Goal: Navigation & Orientation: Find specific page/section

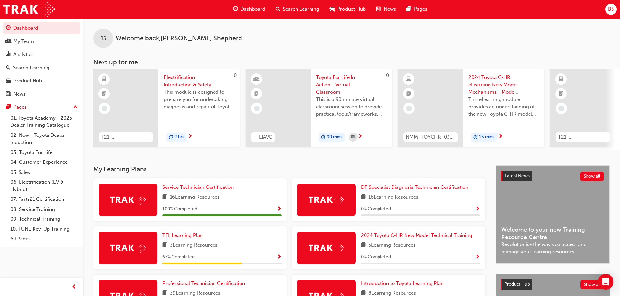
click at [610, 10] on span "BS" at bounding box center [611, 9] width 6 height 7
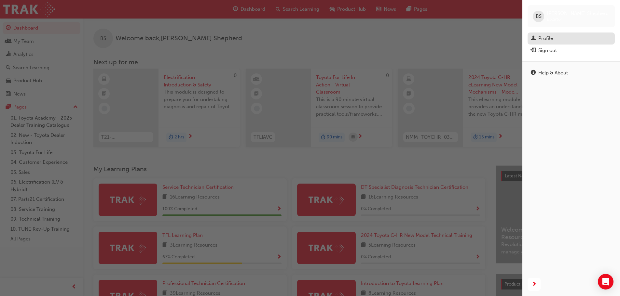
click at [556, 40] on div "Profile" at bounding box center [571, 38] width 81 height 8
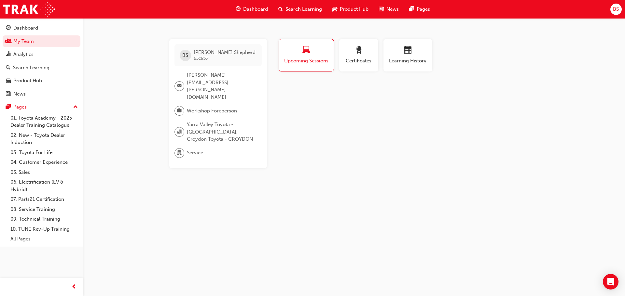
click at [335, 140] on div "Profile Upcoming Sessions Certificates Learning History BS [PERSON_NAME] 651857…" at bounding box center [408, 103] width 262 height 129
click at [28, 40] on link "My Team" at bounding box center [42, 41] width 78 height 12
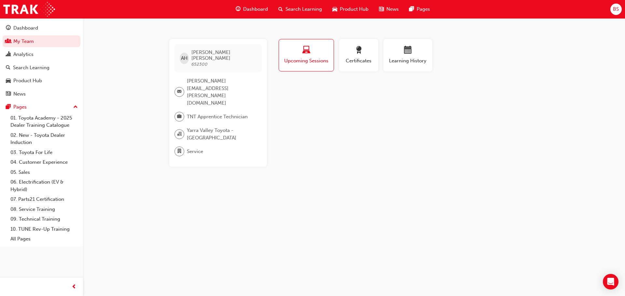
click at [211, 78] on span "[PERSON_NAME][EMAIL_ADDRESS][PERSON_NAME][DOMAIN_NAME]" at bounding box center [222, 91] width 70 height 29
click at [205, 77] on span "[PERSON_NAME][EMAIL_ADDRESS][PERSON_NAME][DOMAIN_NAME]" at bounding box center [222, 91] width 70 height 29
click at [180, 88] on span "email-icon" at bounding box center [179, 92] width 5 height 8
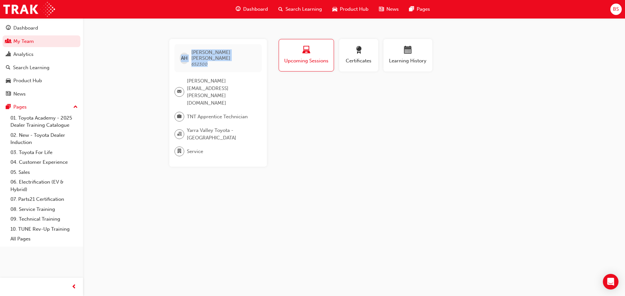
drag, startPoint x: 210, startPoint y: 59, endPoint x: 172, endPoint y: 58, distance: 37.7
click at [172, 58] on div "AH [PERSON_NAME] [PERSON_NAME] 652300 [PERSON_NAME][EMAIL_ADDRESS][PERSON_NAME]…" at bounding box center [218, 103] width 98 height 128
click at [139, 98] on div "AH [PERSON_NAME] [PERSON_NAME] 652300 [PERSON_NAME][EMAIL_ADDRESS][PERSON_NAME]…" at bounding box center [312, 148] width 625 height 296
